Goal: Information Seeking & Learning: Understand process/instructions

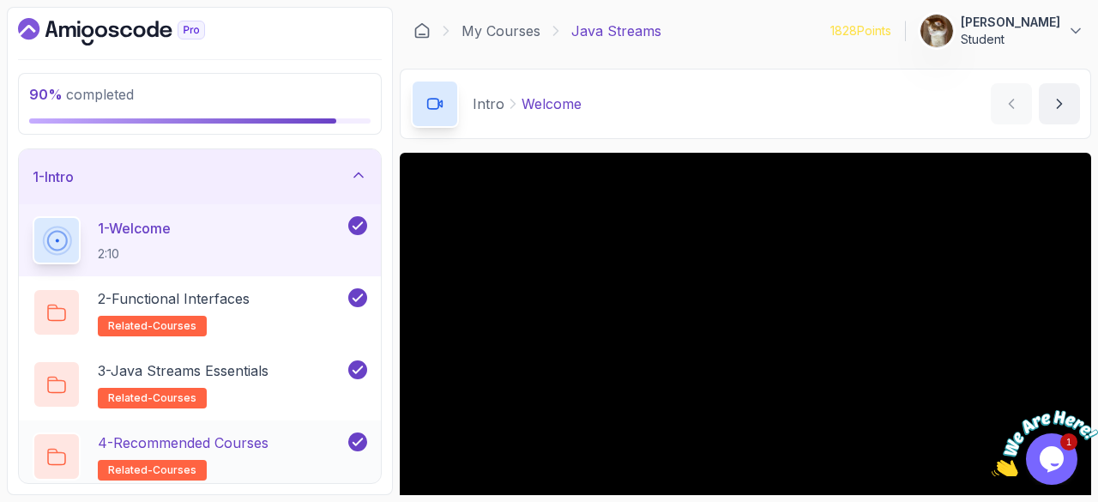
scroll to position [618, 0]
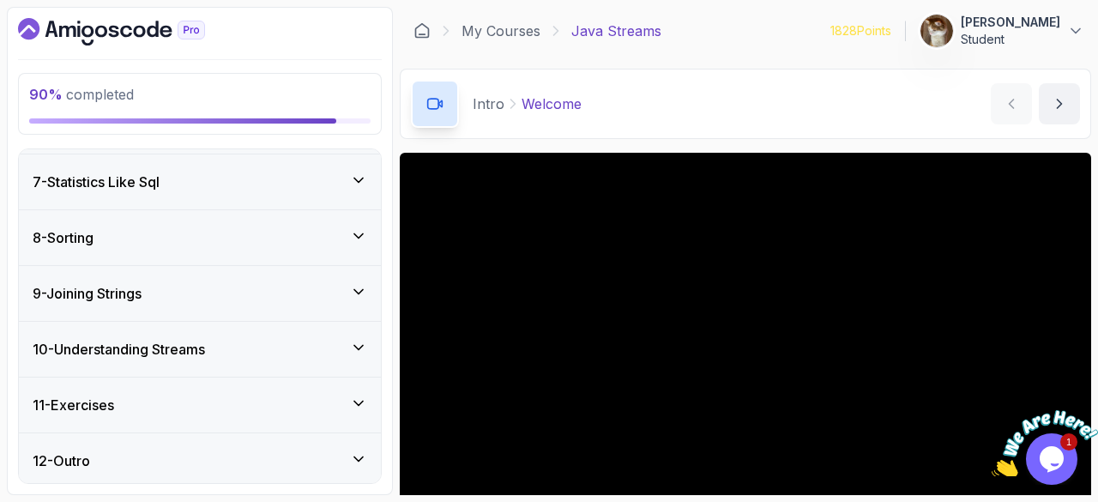
click at [220, 403] on div "11 - Exercises" at bounding box center [200, 405] width 335 height 21
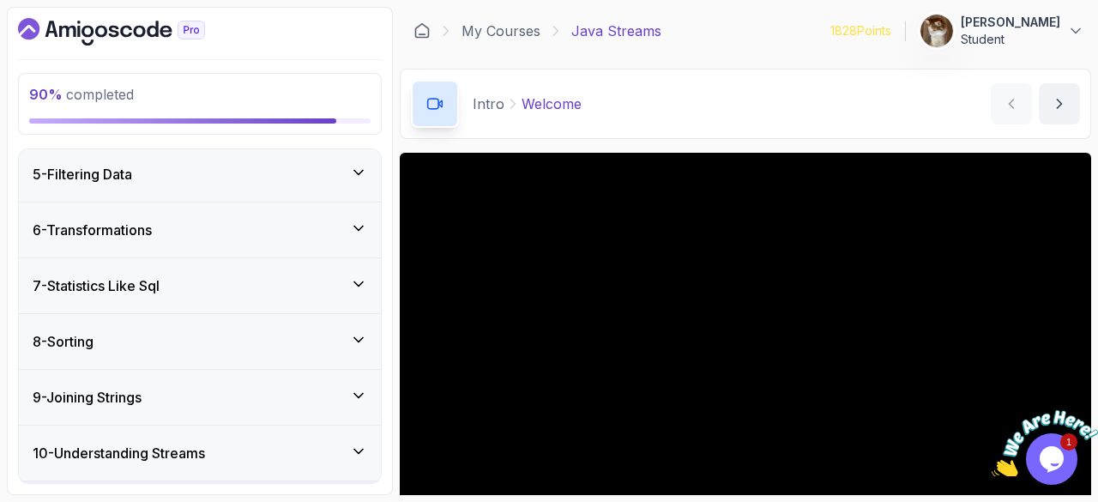
scroll to position [329, 0]
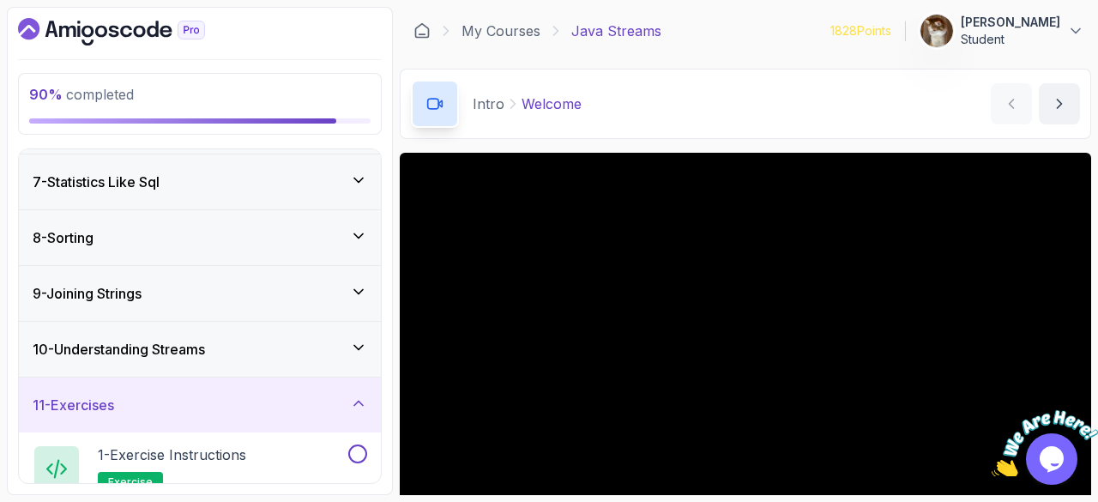
click at [194, 425] on div "11 - Exercises" at bounding box center [200, 404] width 362 height 55
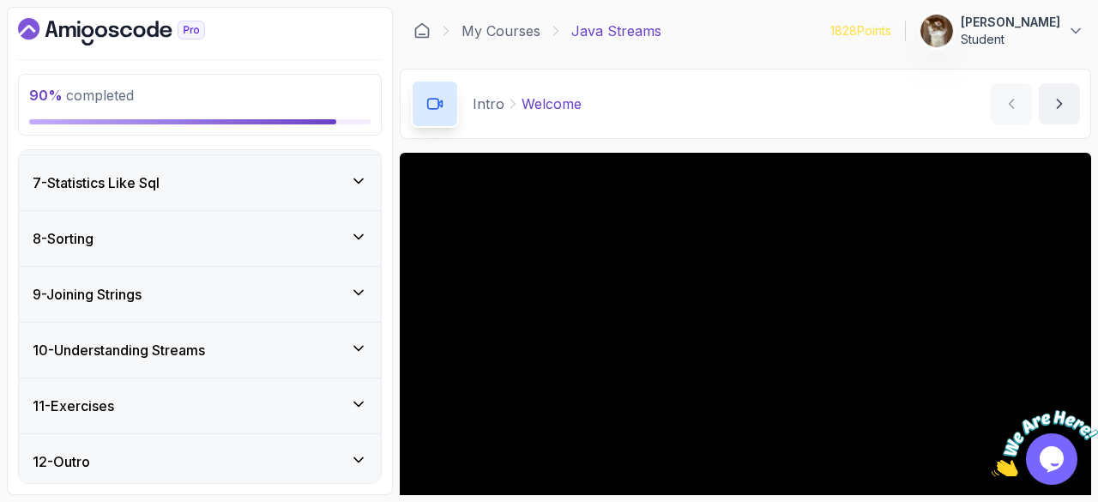
click at [172, 395] on div "11 - Exercises" at bounding box center [200, 405] width 335 height 21
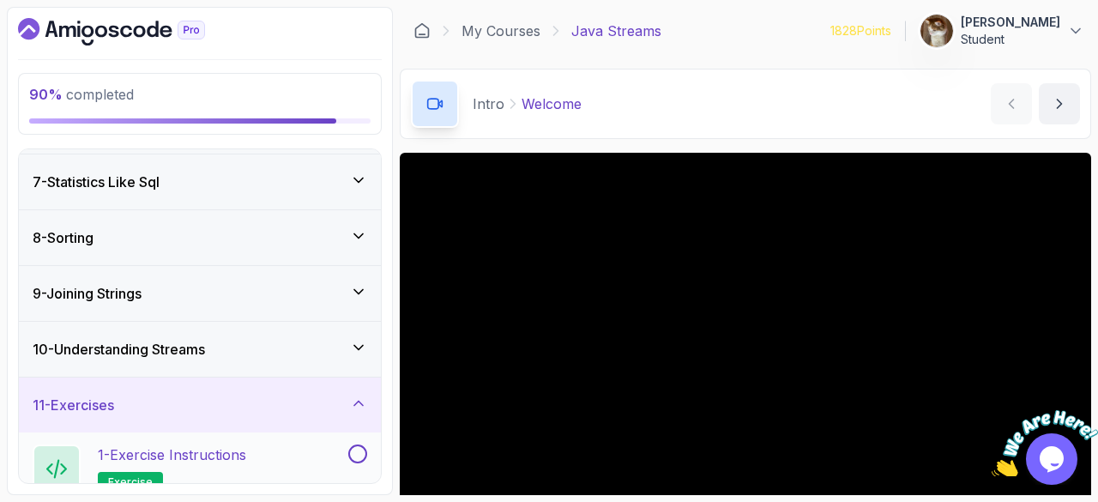
click at [194, 455] on p "1 - Exercise Instructions" at bounding box center [172, 454] width 148 height 21
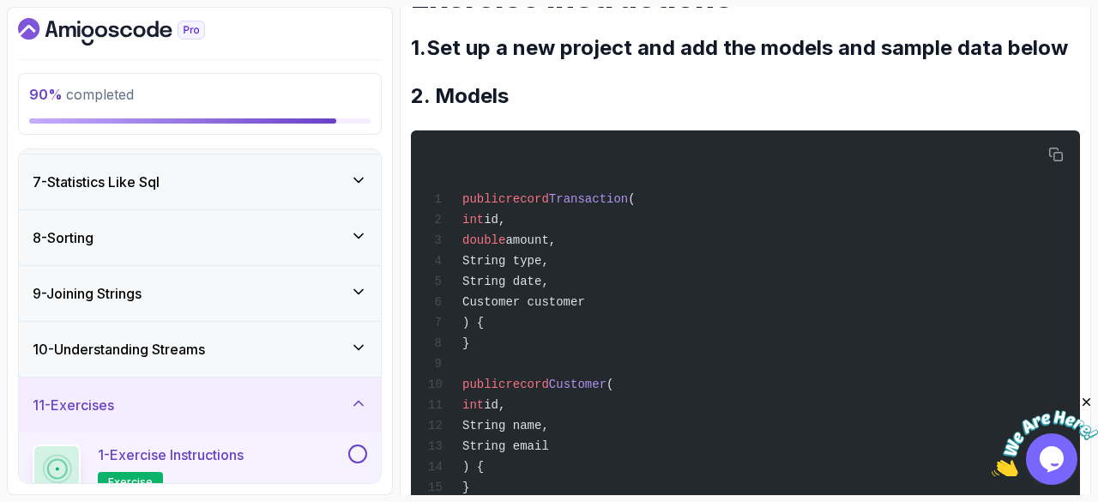
scroll to position [296, 0]
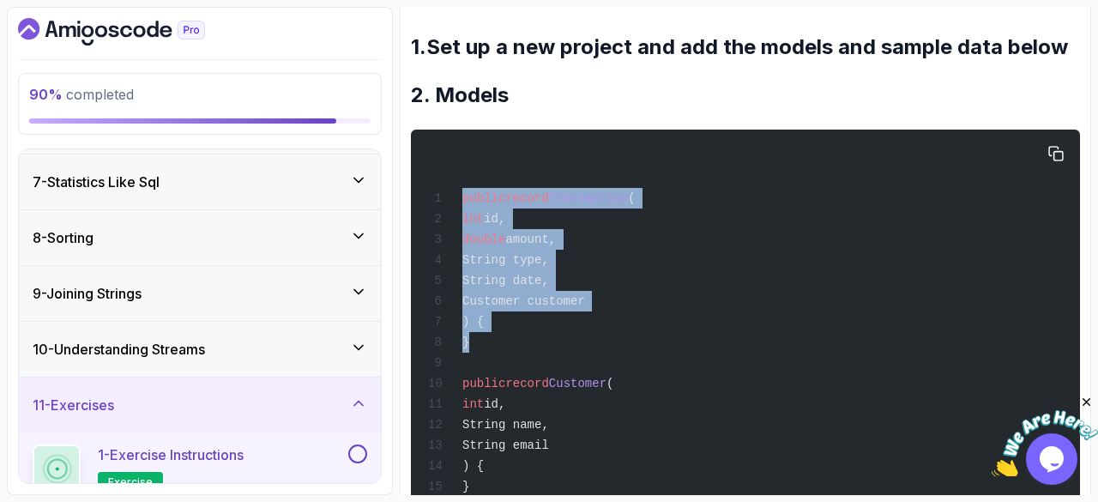
drag, startPoint x: 461, startPoint y: 195, endPoint x: 540, endPoint y: 346, distance: 170.3
click at [540, 346] on div "public record Transaction ( int id, double amount, String type, String date, Cu…" at bounding box center [746, 320] width 642 height 360
copy code "public record Transaction ( int id, double amount, String type, String date, Cu…"
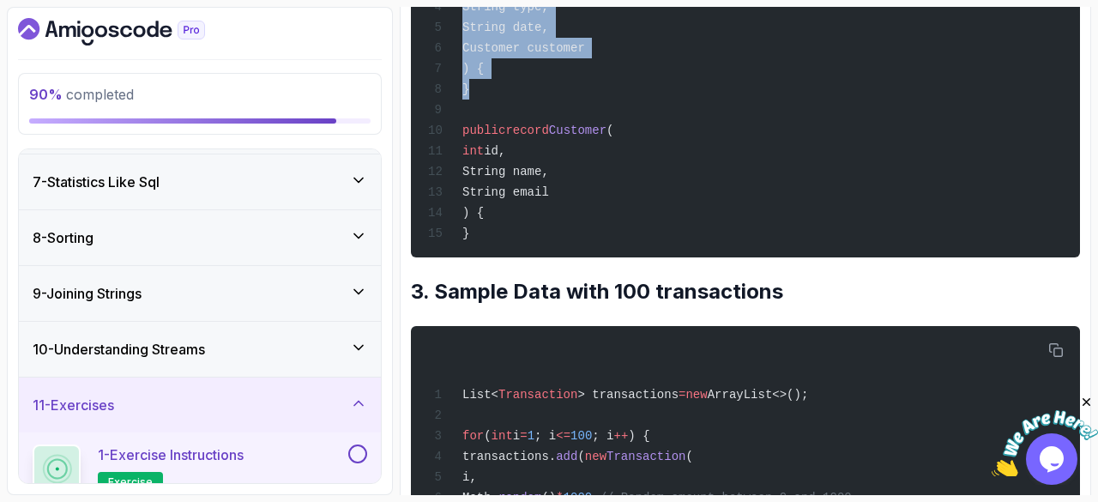
scroll to position [550, 0]
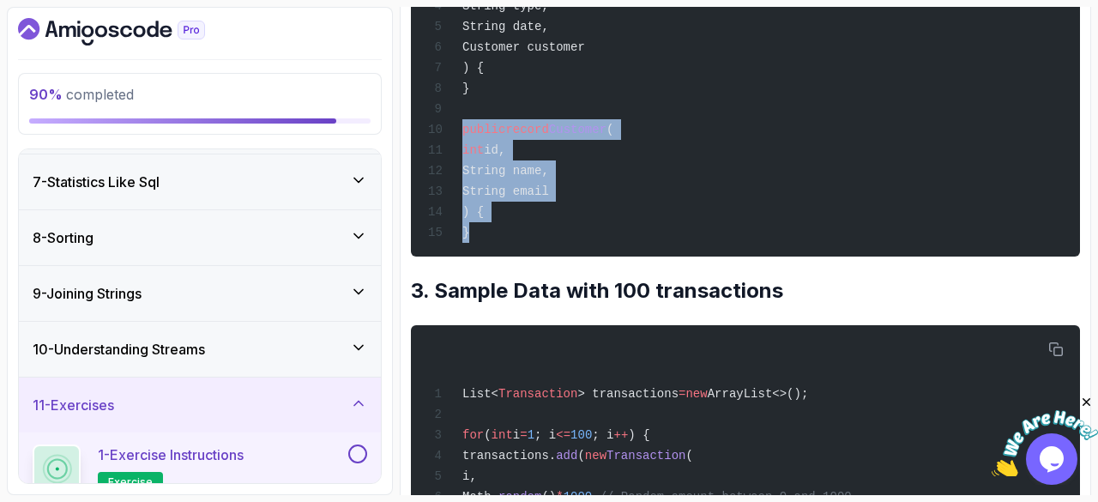
drag, startPoint x: 460, startPoint y: 133, endPoint x: 540, endPoint y: 241, distance: 134.8
click at [540, 241] on div "public record Transaction ( int id, double amount, String type, String date, Cu…" at bounding box center [746, 66] width 642 height 360
copy code "public record Customer ( int id, String name, String email ) { }"
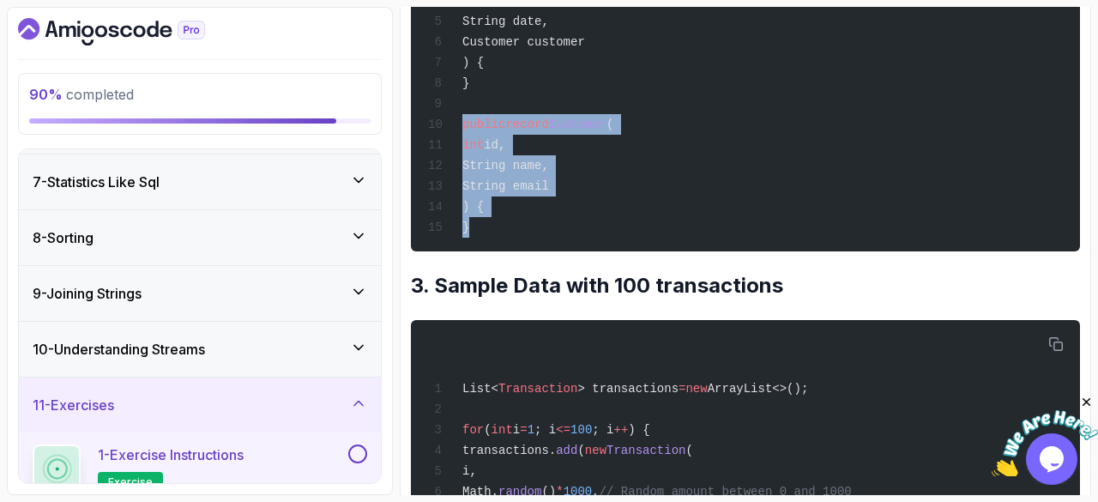
scroll to position [788, 0]
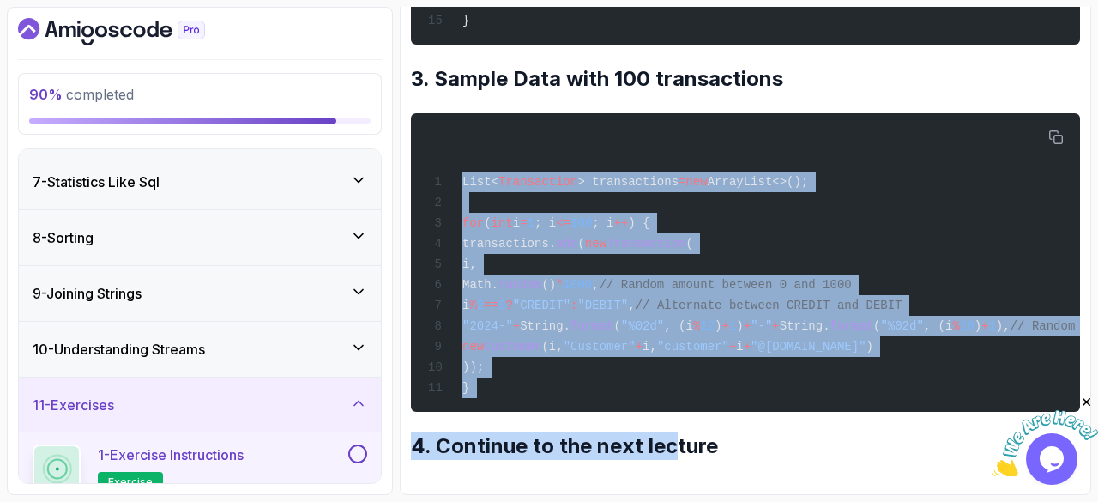
drag, startPoint x: 456, startPoint y: 160, endPoint x: 666, endPoint y: 453, distance: 360.9
click at [470, 176] on div "List< Transaction > transactions = new ArrayList<>(); for ( int i = 1 ; i <= 10…" at bounding box center [746, 263] width 642 height 278
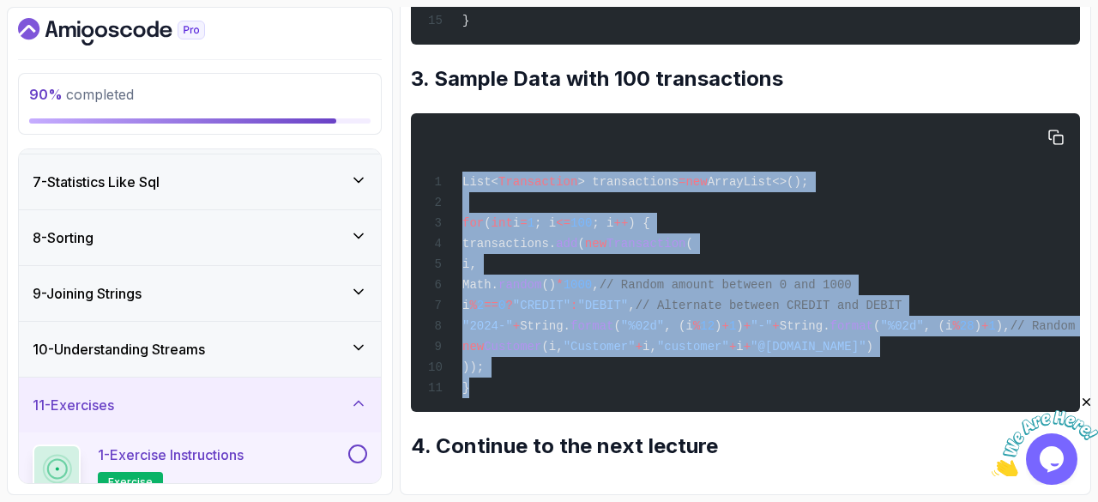
drag, startPoint x: 458, startPoint y: 170, endPoint x: 535, endPoint y: 380, distance: 223.9
click at [535, 380] on div "List< Transaction > transactions = new ArrayList<>(); for ( int i = 1 ; i <= 10…" at bounding box center [746, 263] width 642 height 278
copy code "List< Transaction > transactions = new ArrayList<>(); for ( int i = 1 ; i <= 10…"
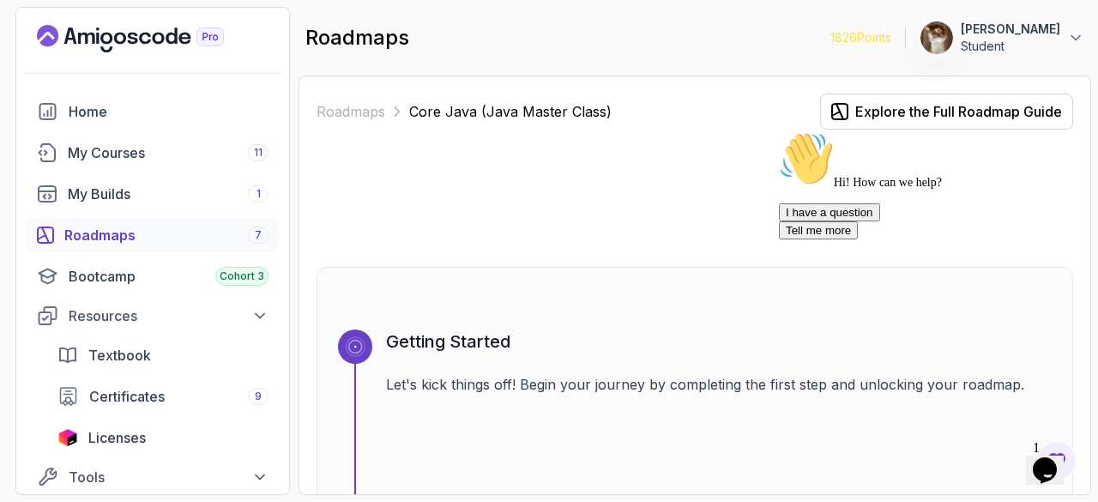
click at [116, 48] on icon "Landing page" at bounding box center [130, 38] width 187 height 27
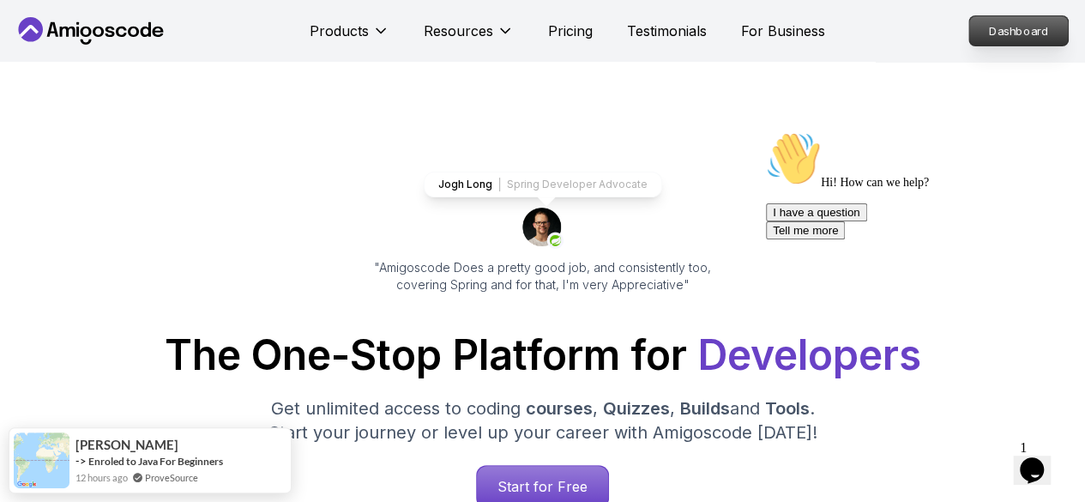
click at [1047, 23] on p "Dashboard" at bounding box center [1018, 30] width 99 height 29
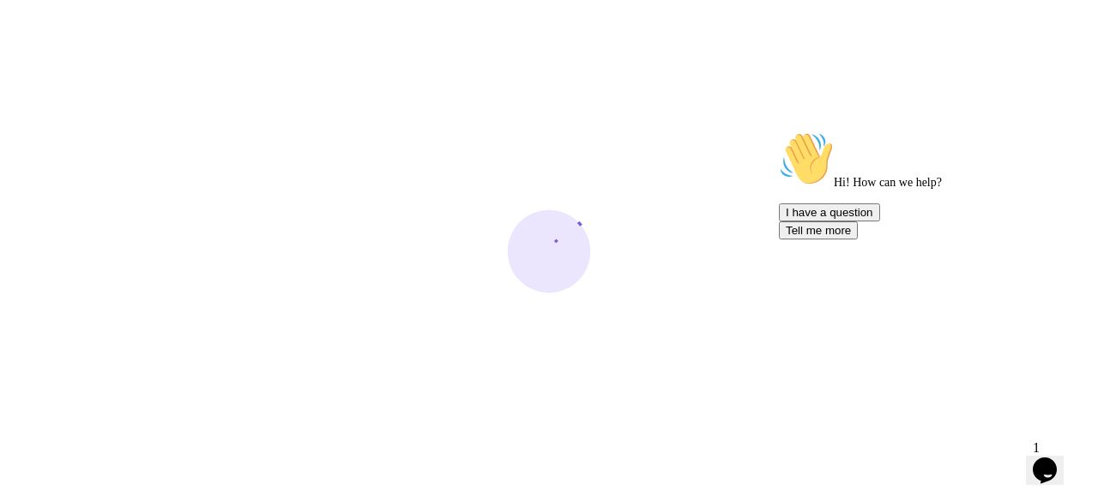
click at [1039, 465] on icon "Opens Chat This icon Opens the chat window." at bounding box center [1044, 469] width 27 height 27
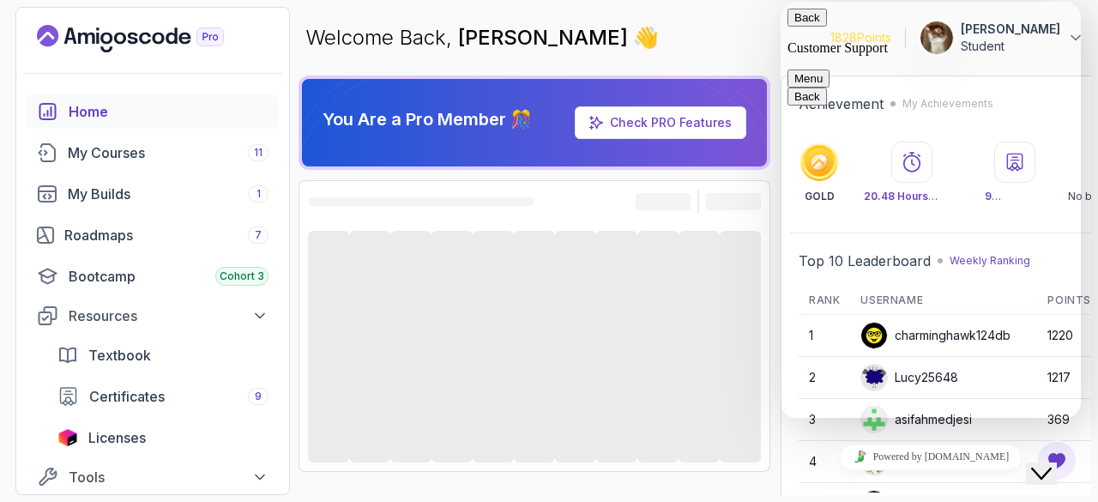
click at [596, 209] on div at bounding box center [534, 202] width 453 height 24
click at [1034, 463] on div "Close Chat This icon closes the chat window." at bounding box center [1041, 473] width 21 height 21
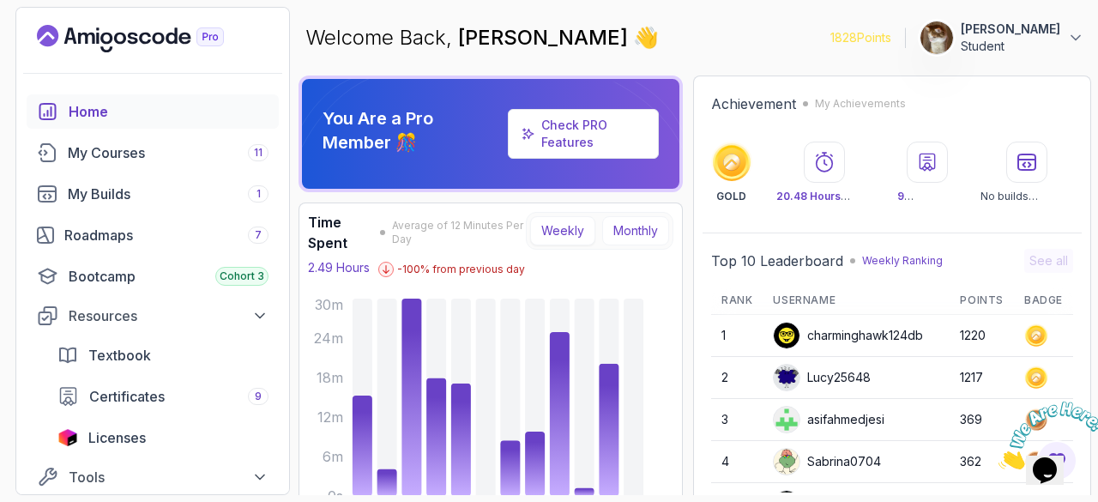
click at [627, 243] on button "Monthly" at bounding box center [635, 230] width 67 height 29
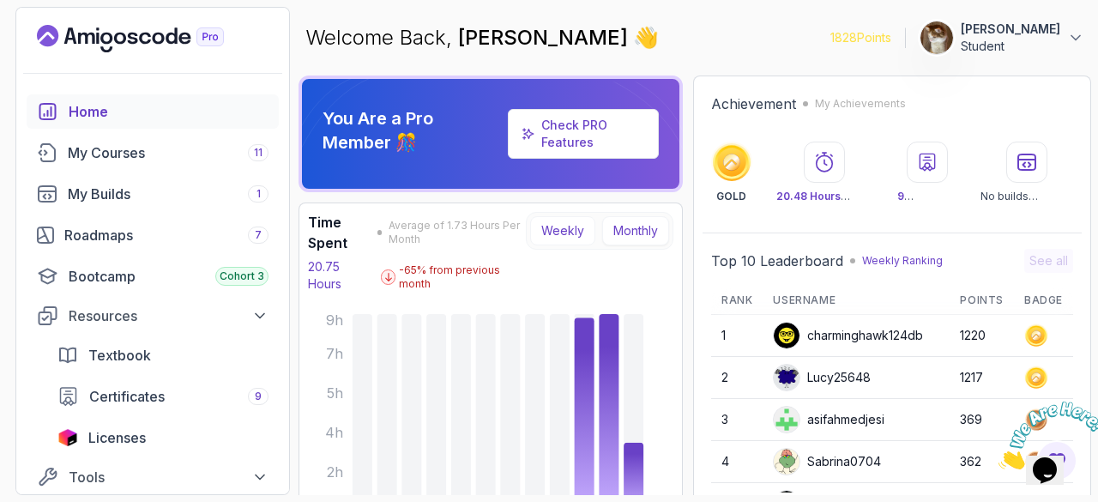
click at [552, 239] on button "Weekly" at bounding box center [562, 230] width 65 height 29
